Goal: Information Seeking & Learning: Learn about a topic

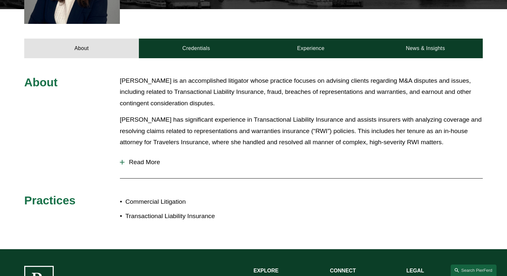
scroll to position [265, 0]
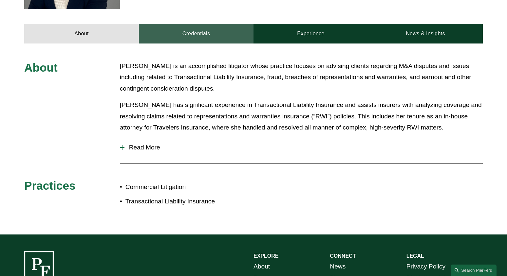
click at [184, 38] on link "Credentials" at bounding box center [196, 34] width 115 height 20
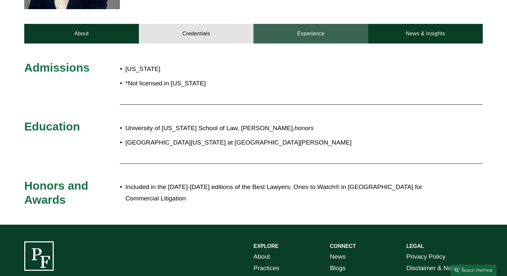
click at [308, 31] on link "Experience" at bounding box center [310, 34] width 115 height 20
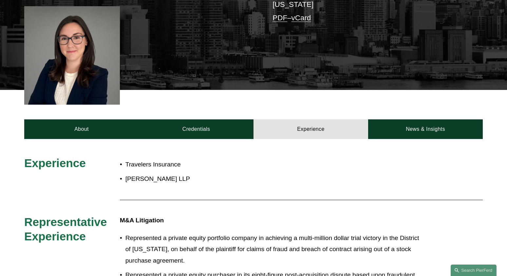
scroll to position [141, 0]
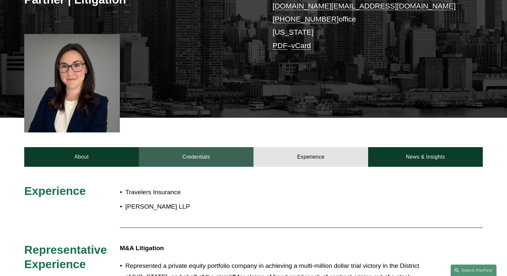
click at [213, 153] on link "Credentials" at bounding box center [196, 157] width 115 height 20
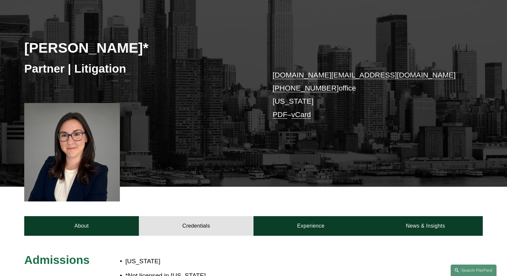
scroll to position [66, 0]
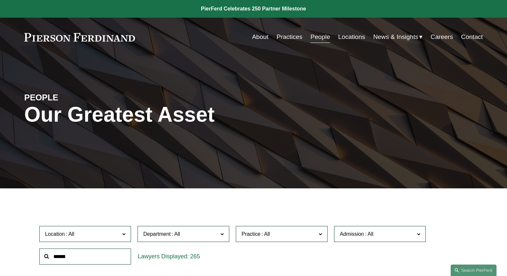
click at [84, 258] on input "text" at bounding box center [85, 257] width 92 height 16
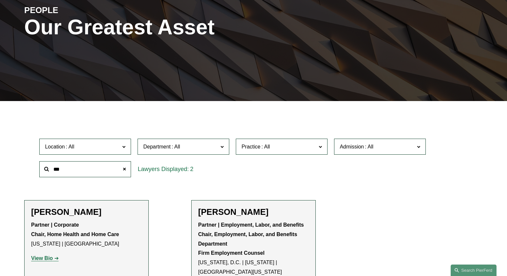
scroll to position [95, 0]
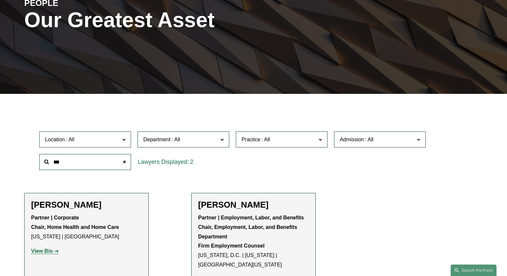
type input "***"
click at [51, 252] on strong "View Bio" at bounding box center [42, 251] width 22 height 6
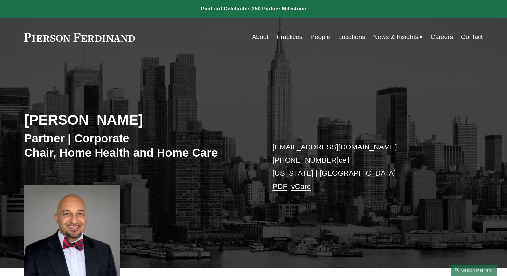
click at [291, 38] on link "Practices" at bounding box center [289, 37] width 26 height 12
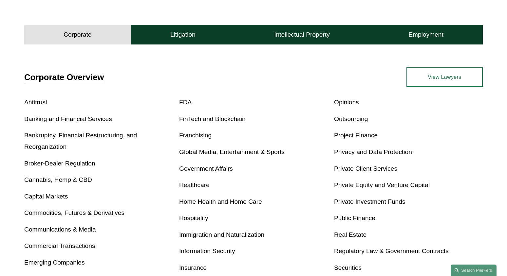
scroll to position [197, 0]
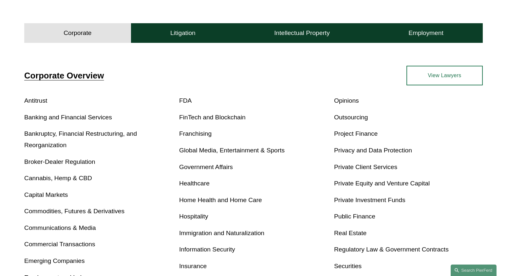
click at [214, 199] on link "Home Health and Home Care" at bounding box center [220, 200] width 83 height 7
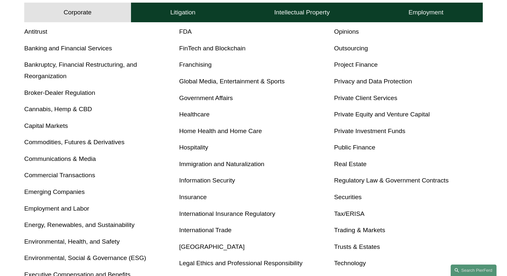
scroll to position [245, 0]
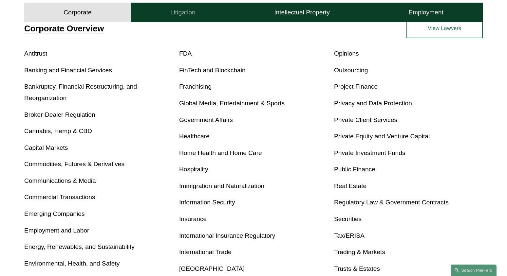
click at [197, 20] on button "Litigation" at bounding box center [183, 13] width 104 height 20
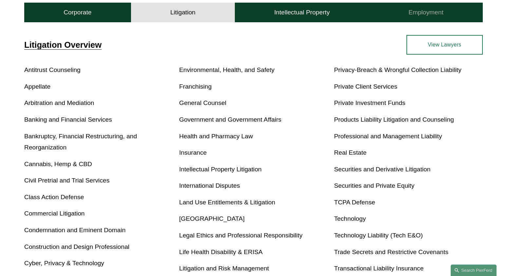
click at [443, 5] on button "Employment" at bounding box center [426, 13] width 114 height 20
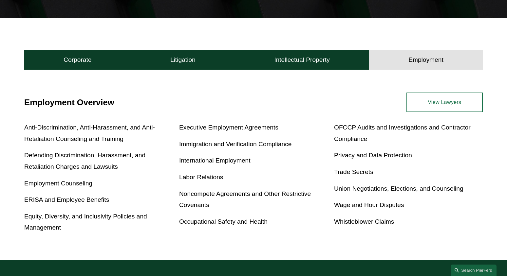
scroll to position [169, 0]
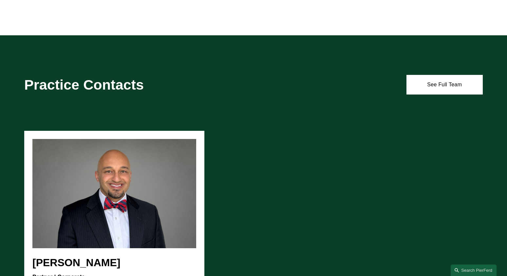
scroll to position [564, 0]
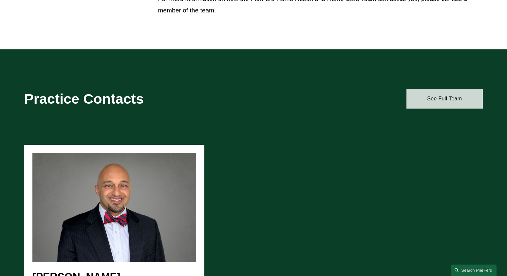
click at [434, 104] on link "See Full Team" at bounding box center [444, 99] width 76 height 20
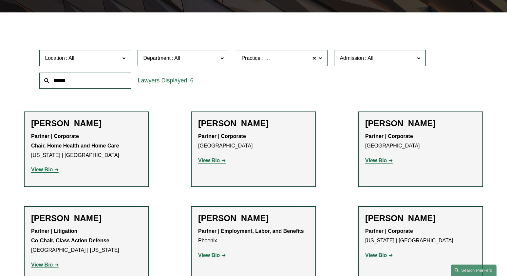
scroll to position [175, 0]
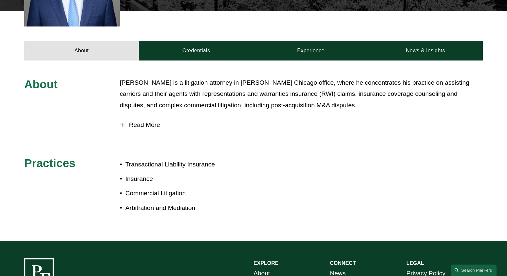
scroll to position [276, 0]
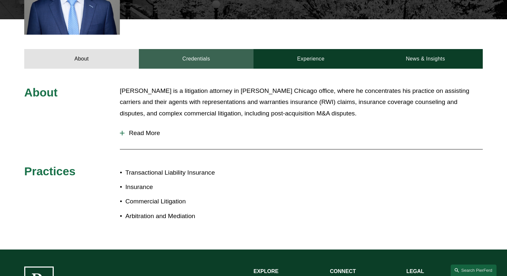
click at [207, 50] on link "Credentials" at bounding box center [196, 59] width 115 height 20
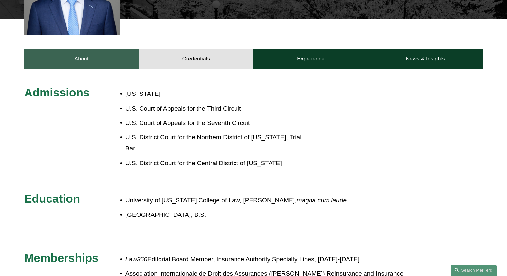
click at [75, 59] on link "About" at bounding box center [81, 59] width 115 height 20
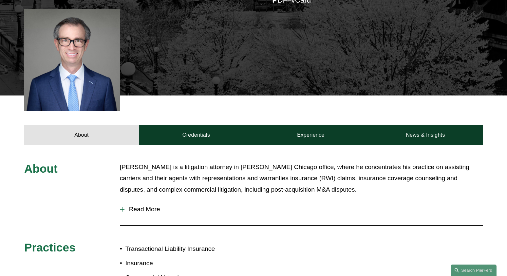
scroll to position [0, 0]
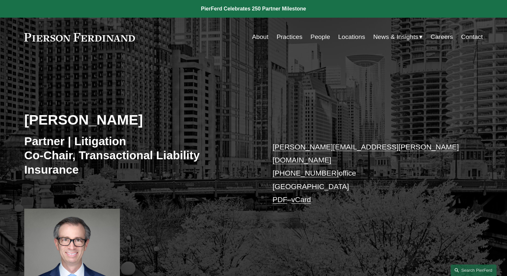
click at [282, 38] on link "Practices" at bounding box center [289, 37] width 26 height 12
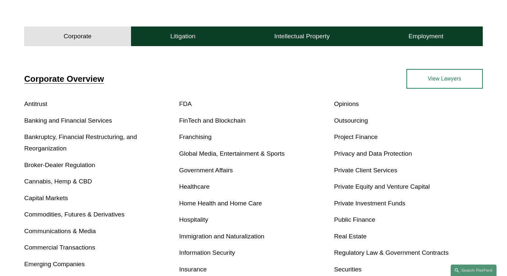
scroll to position [106, 0]
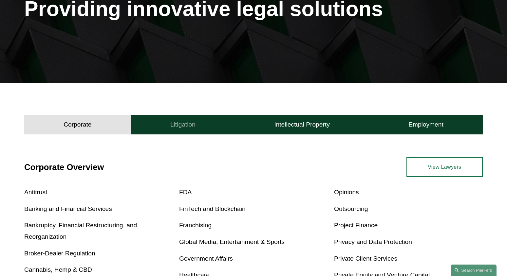
click at [227, 122] on button "Litigation" at bounding box center [183, 125] width 104 height 20
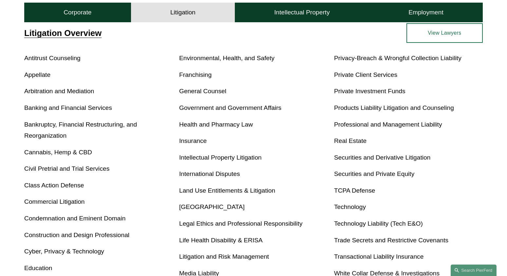
scroll to position [259, 0]
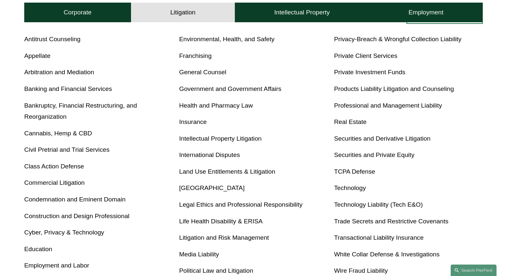
click at [357, 239] on link "Transactional Liability Insurance" at bounding box center [378, 237] width 89 height 7
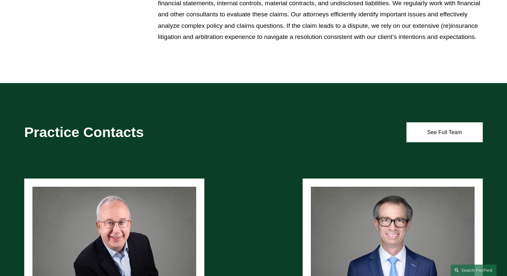
scroll to position [390, 0]
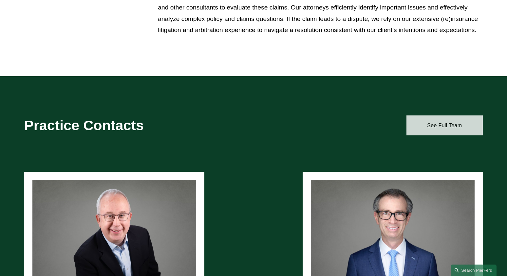
click at [425, 131] on link "See Full Team" at bounding box center [444, 126] width 76 height 20
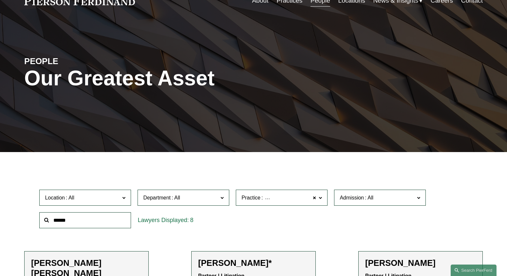
scroll to position [11, 0]
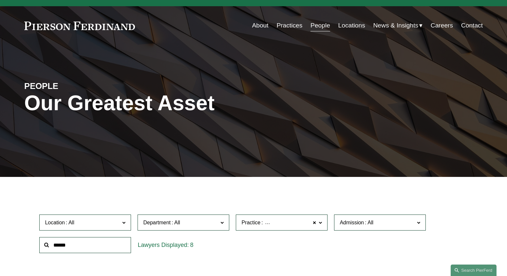
click at [291, 28] on link "Practices" at bounding box center [289, 25] width 26 height 12
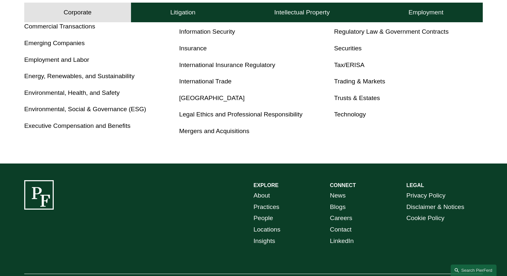
scroll to position [414, 0]
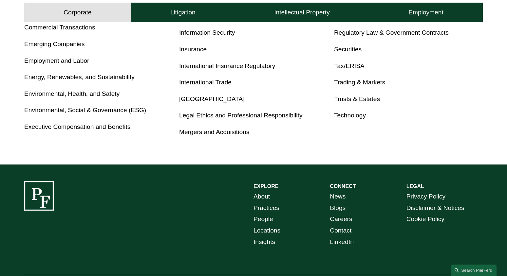
click at [258, 68] on link "International Insurance Regulatory" at bounding box center [227, 66] width 96 height 7
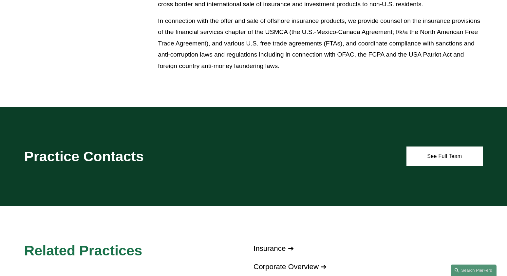
scroll to position [540, 0]
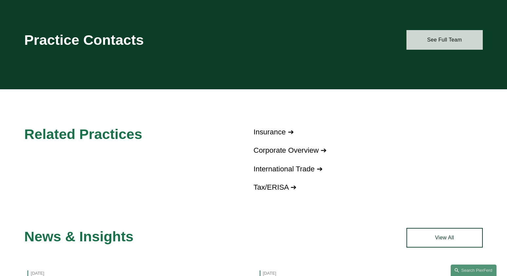
click at [411, 46] on link "See Full Team" at bounding box center [444, 40] width 76 height 20
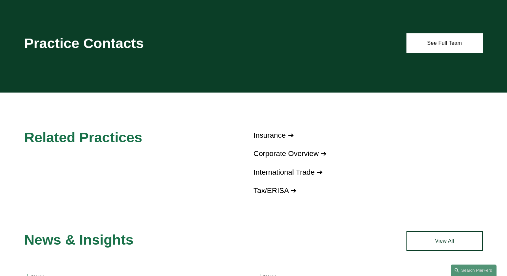
scroll to position [540, 0]
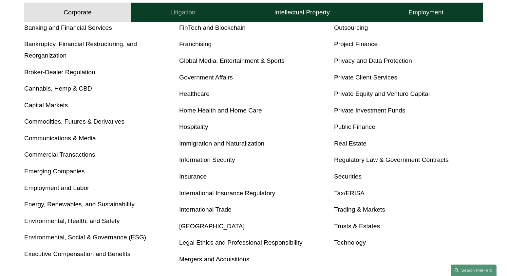
click at [205, 9] on button "Litigation" at bounding box center [183, 13] width 104 height 20
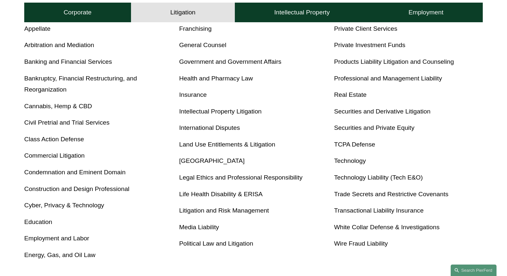
scroll to position [289, 0]
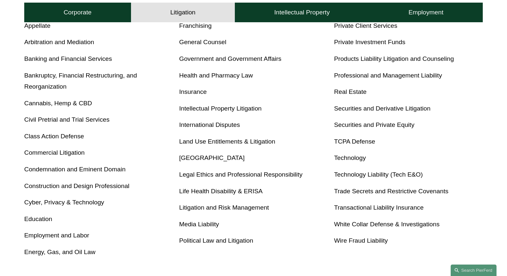
click at [354, 209] on link "Transactional Liability Insurance" at bounding box center [378, 207] width 89 height 7
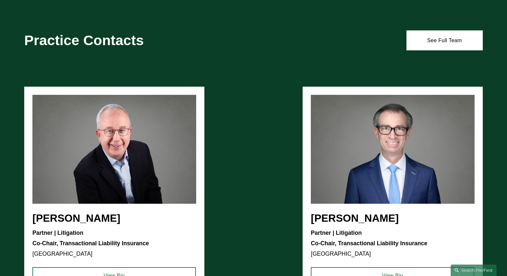
scroll to position [478, 0]
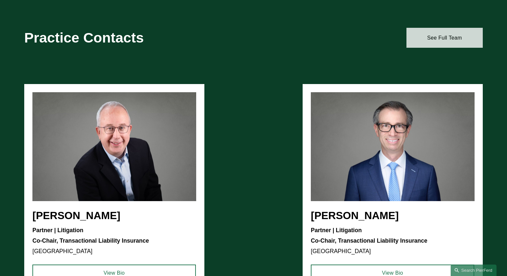
click at [440, 37] on link "See Full Team" at bounding box center [444, 38] width 76 height 20
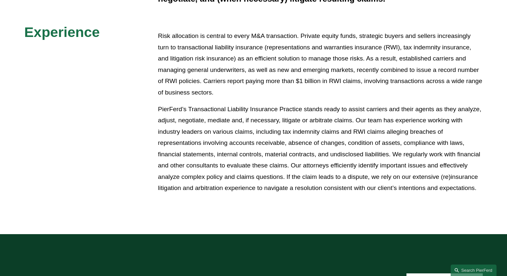
scroll to position [223, 0]
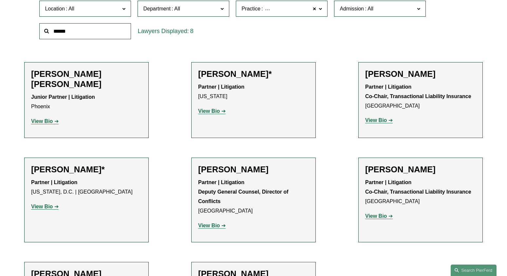
scroll to position [223, 0]
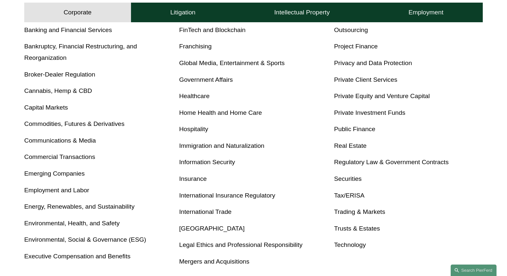
scroll to position [289, 0]
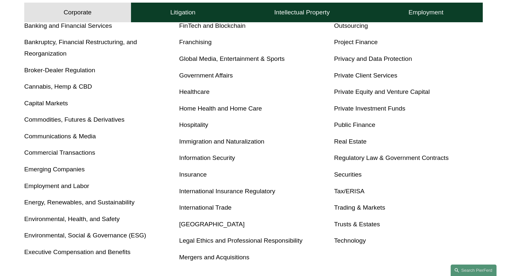
click at [191, 175] on link "Insurance" at bounding box center [192, 174] width 27 height 7
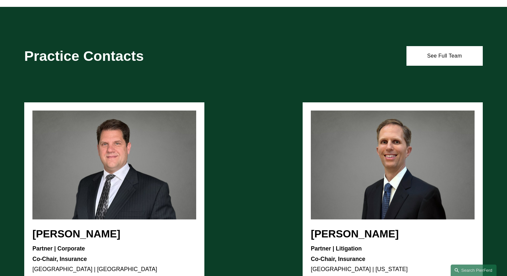
scroll to position [916, 0]
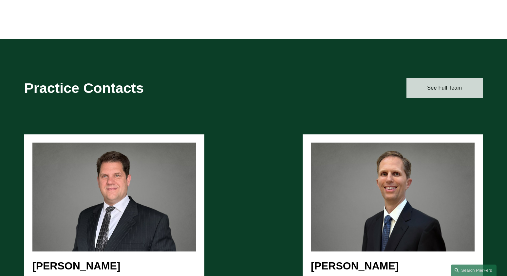
click at [442, 85] on link "See Full Team" at bounding box center [444, 88] width 76 height 20
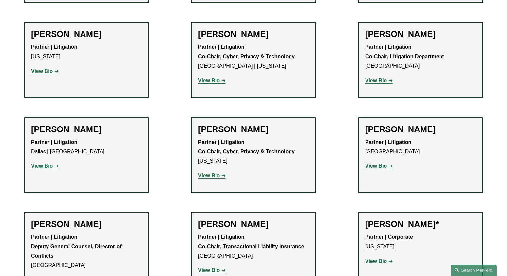
scroll to position [418, 0]
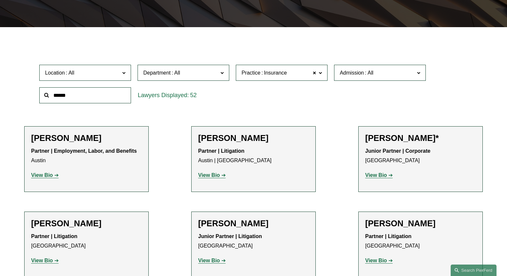
scroll to position [1616, 0]
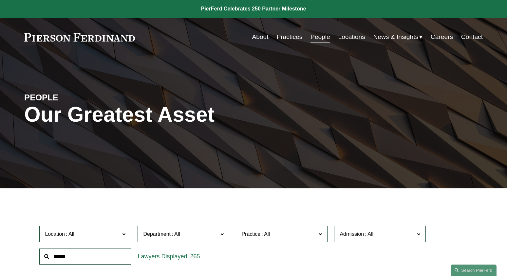
click at [286, 35] on link "Practices" at bounding box center [289, 37] width 26 height 12
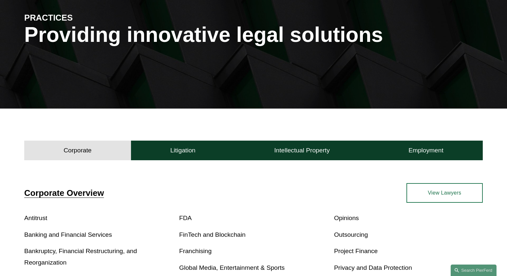
scroll to position [81, 0]
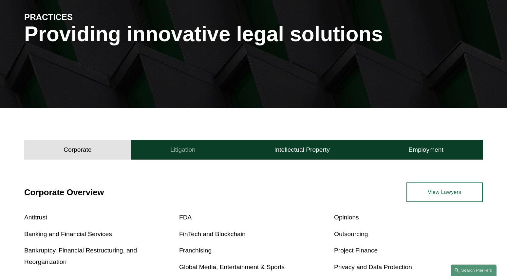
click at [190, 152] on h4 "Litigation" at bounding box center [182, 150] width 25 height 8
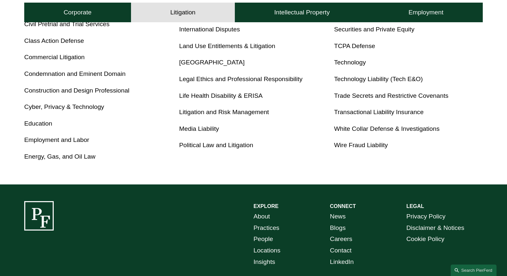
scroll to position [369, 0]
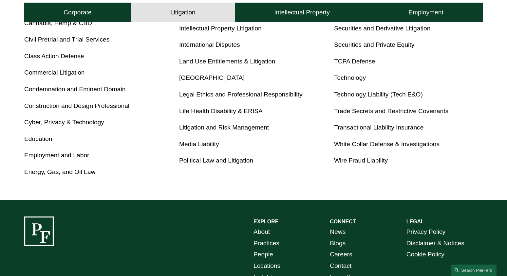
click at [370, 131] on link "Transactional Liability Insurance" at bounding box center [378, 127] width 89 height 7
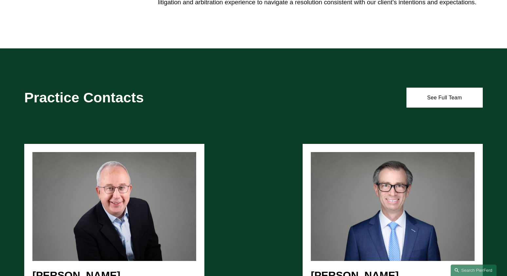
scroll to position [429, 0]
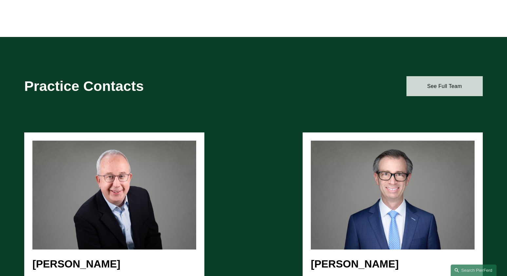
click at [456, 86] on link "See Full Team" at bounding box center [444, 86] width 76 height 20
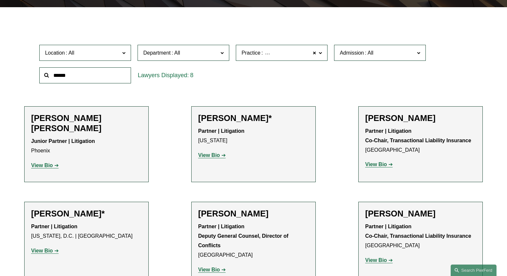
scroll to position [180, 0]
